Goal: Information Seeking & Learning: Learn about a topic

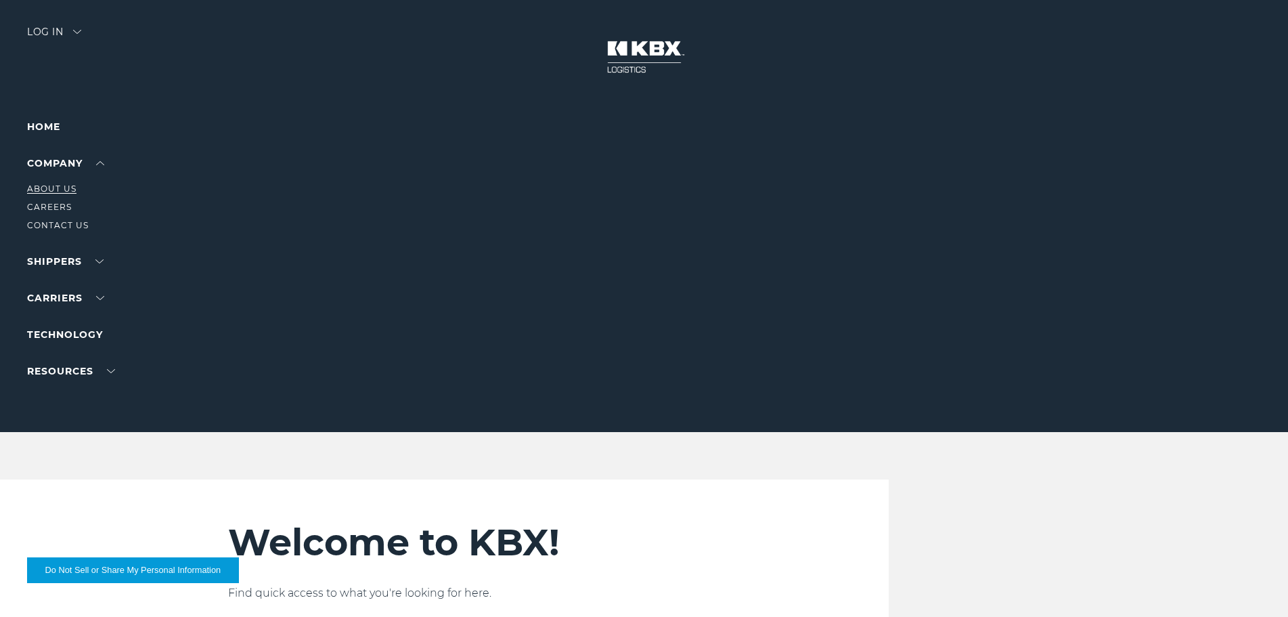
click at [68, 189] on link "About Us" at bounding box center [51, 188] width 49 height 10
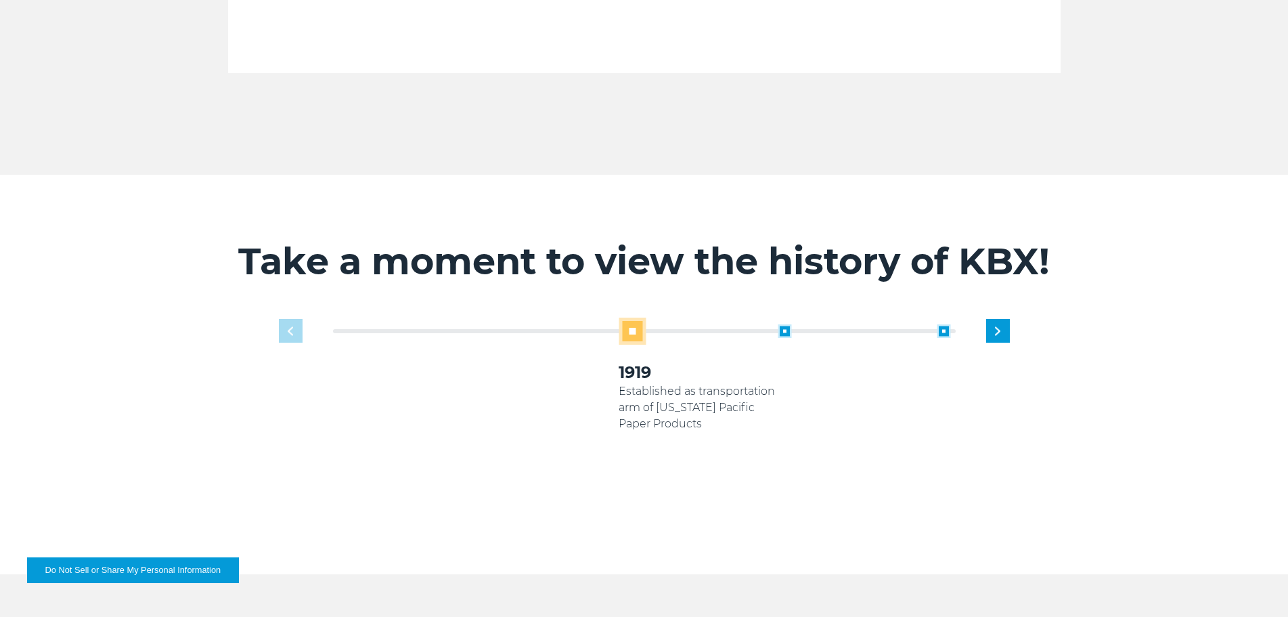
scroll to position [744, 0]
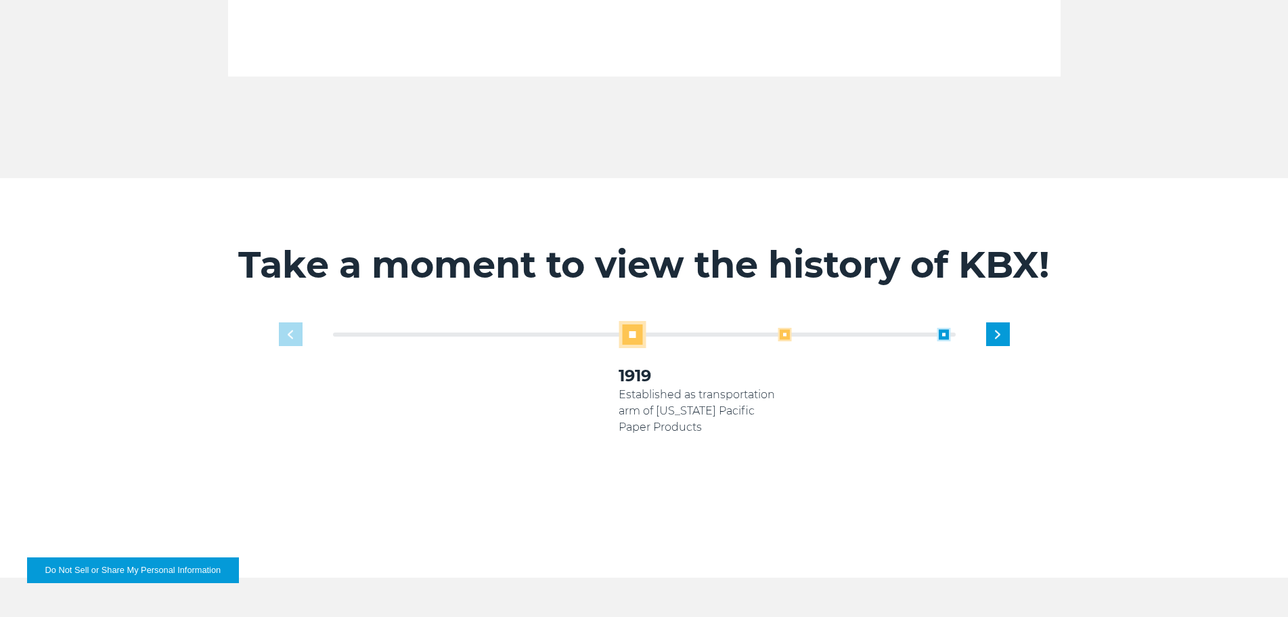
click at [786, 328] on span at bounding box center [785, 335] width 14 height 14
click at [787, 328] on span at bounding box center [785, 335] width 14 height 14
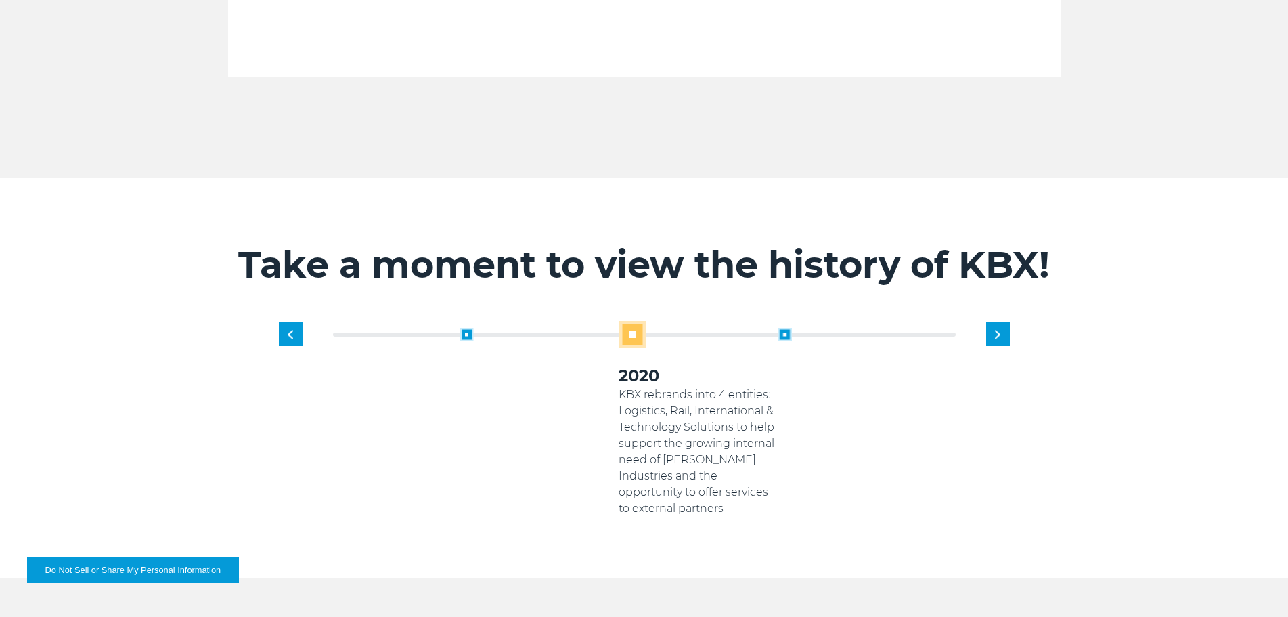
click at [787, 328] on span at bounding box center [785, 335] width 14 height 14
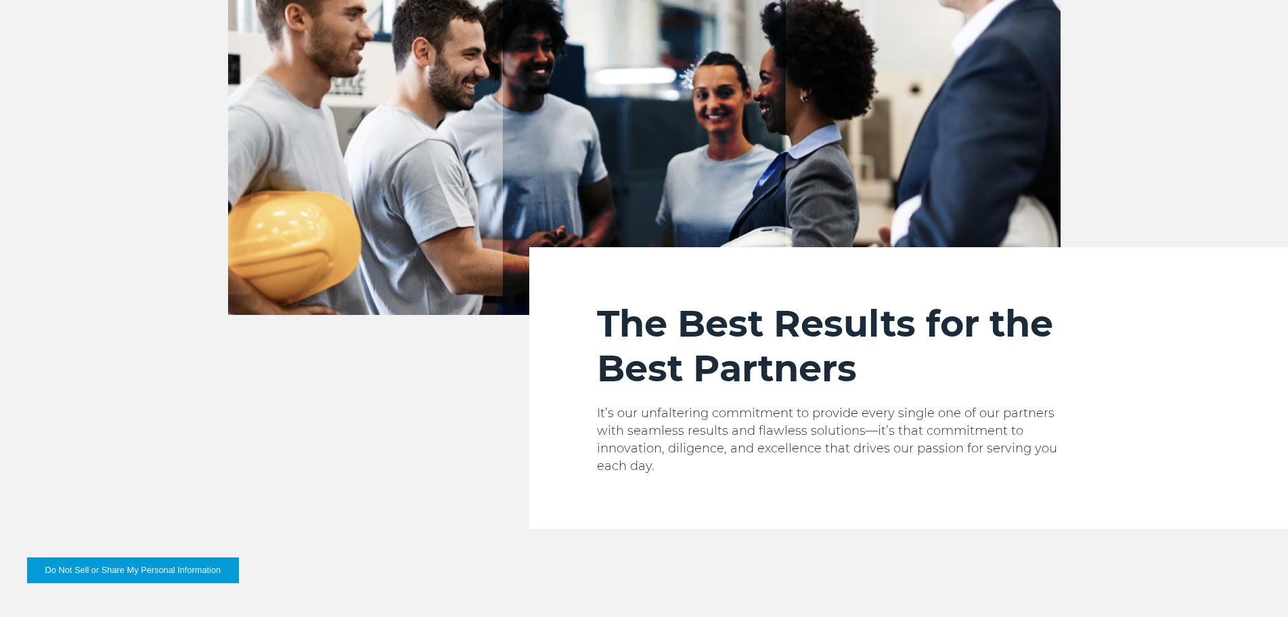
scroll to position [0, 0]
